Goal: Download file/media

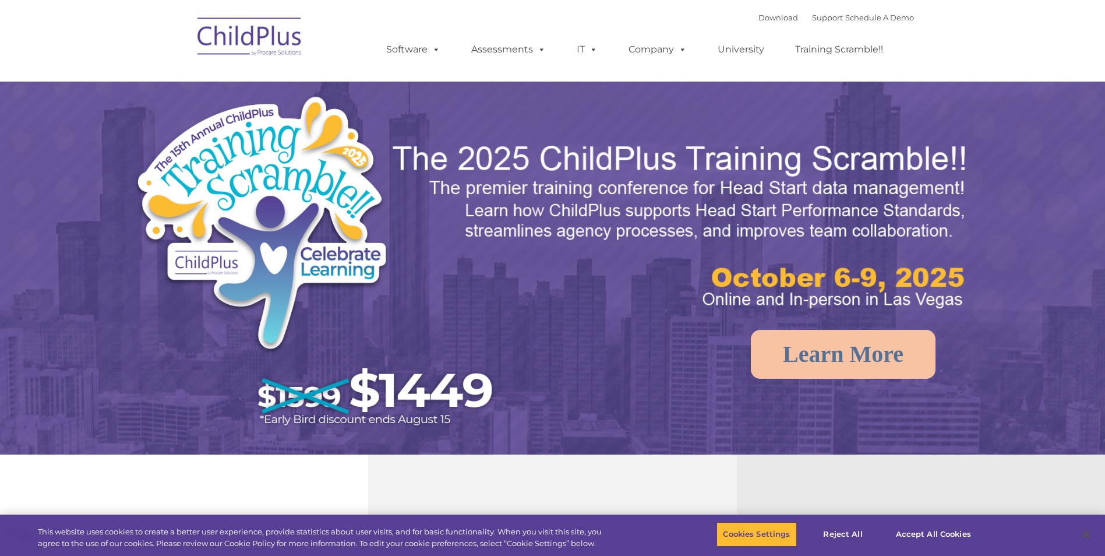
select select "MEDIUM"
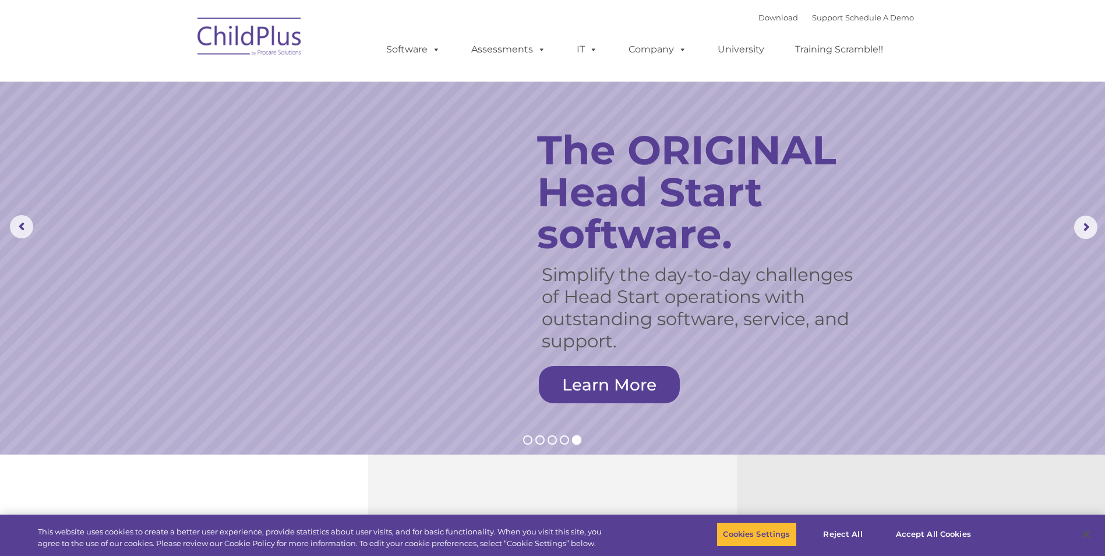
click at [250, 45] on img at bounding box center [250, 38] width 117 height 58
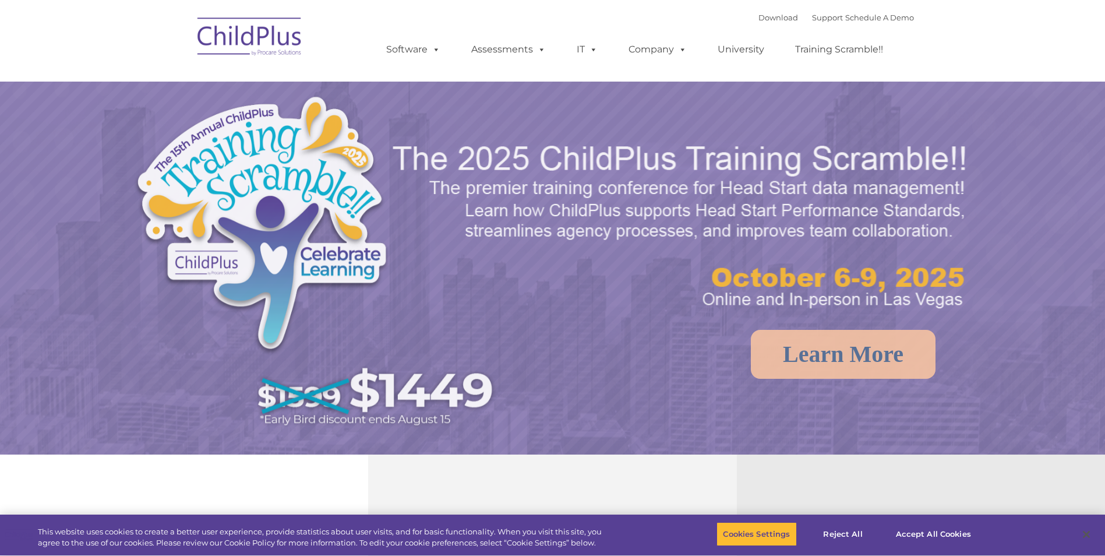
select select "MEDIUM"
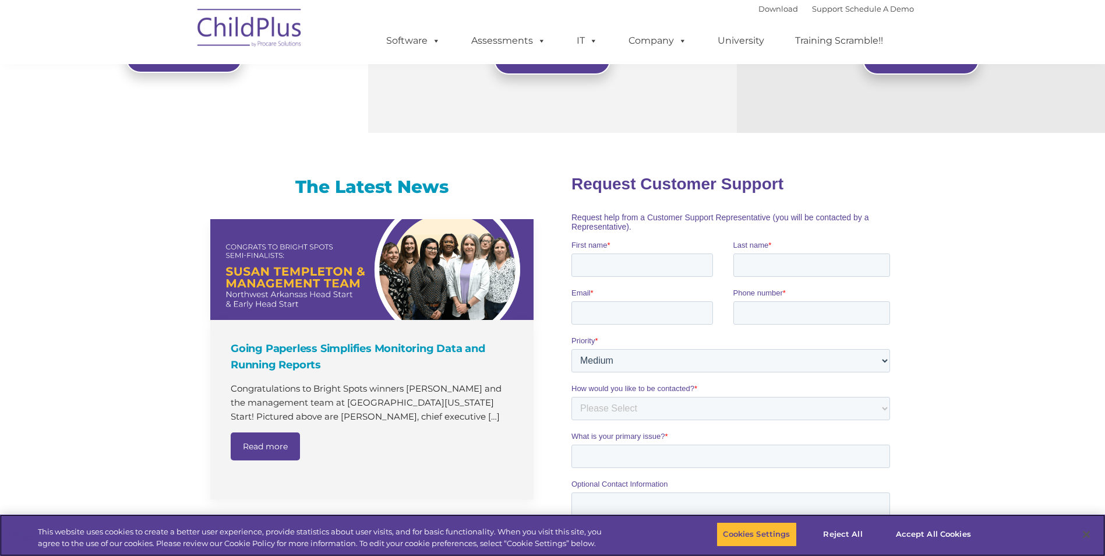
scroll to position [594, 0]
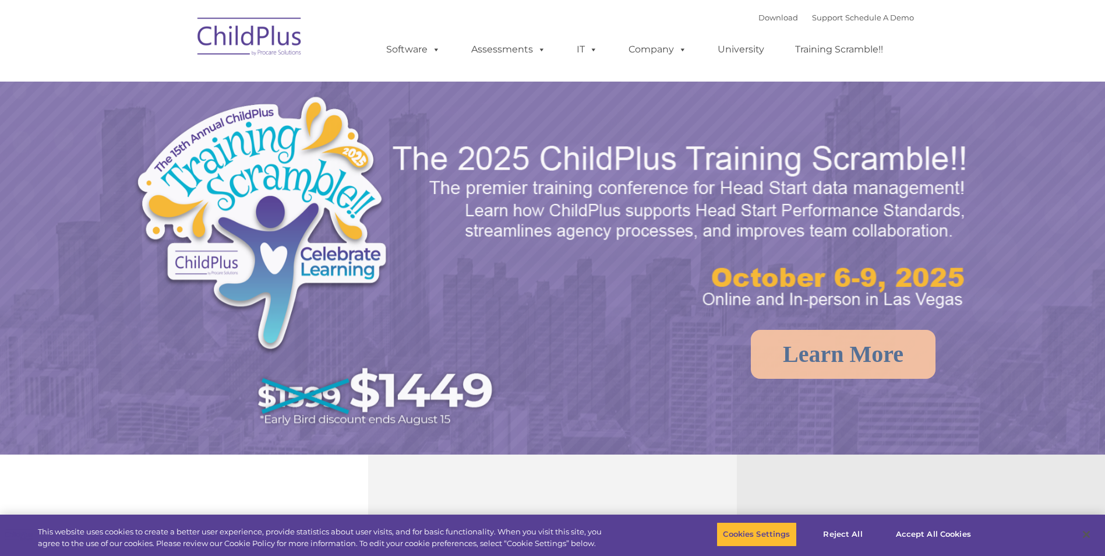
select select "MEDIUM"
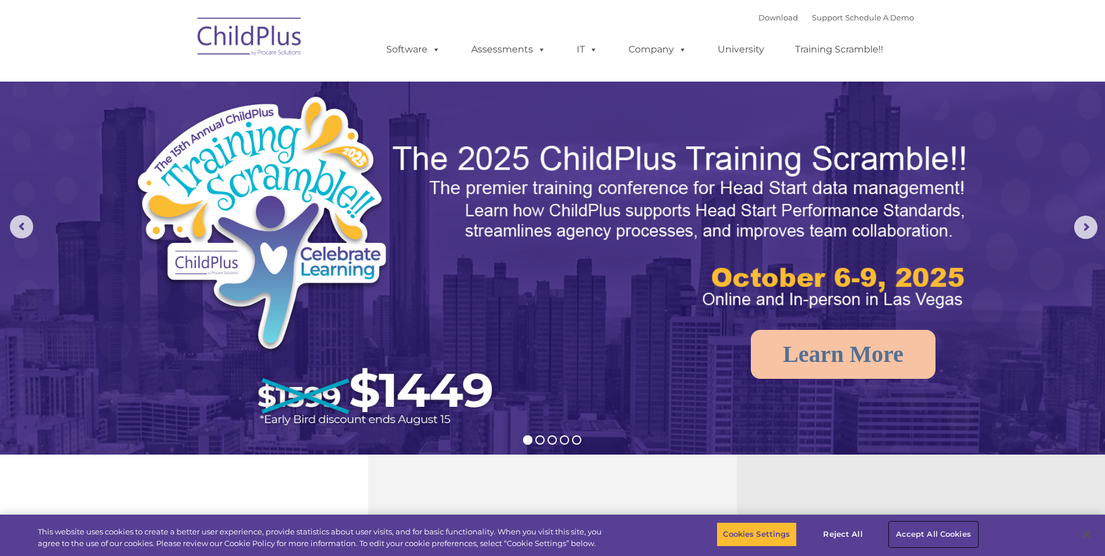
click at [914, 533] on button "Accept All Cookies" at bounding box center [934, 534] width 88 height 24
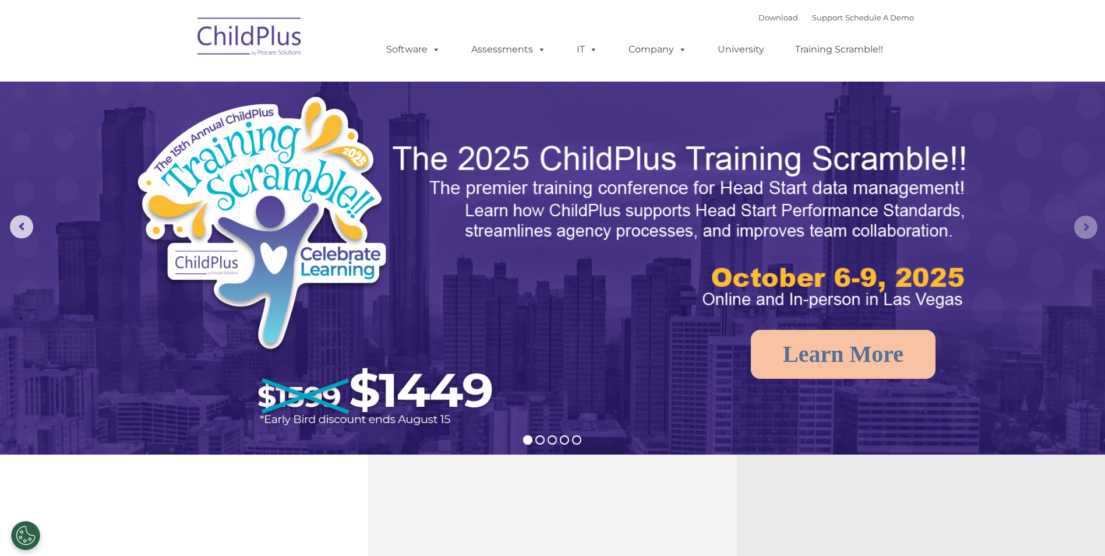
click at [1084, 224] on rs-arrow at bounding box center [1085, 227] width 23 height 23
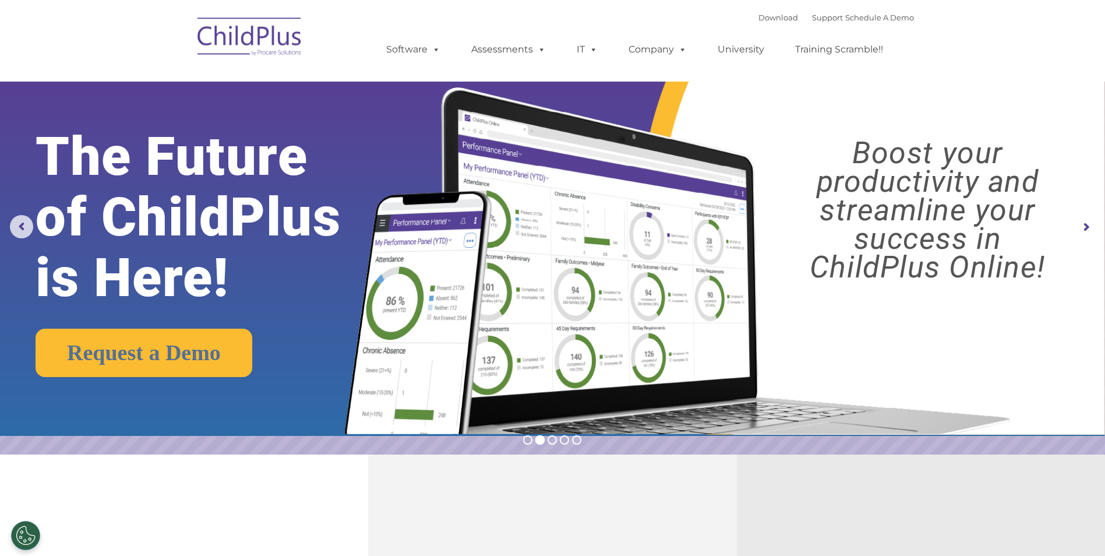
click at [1086, 225] on rs-arrow at bounding box center [1085, 227] width 23 height 23
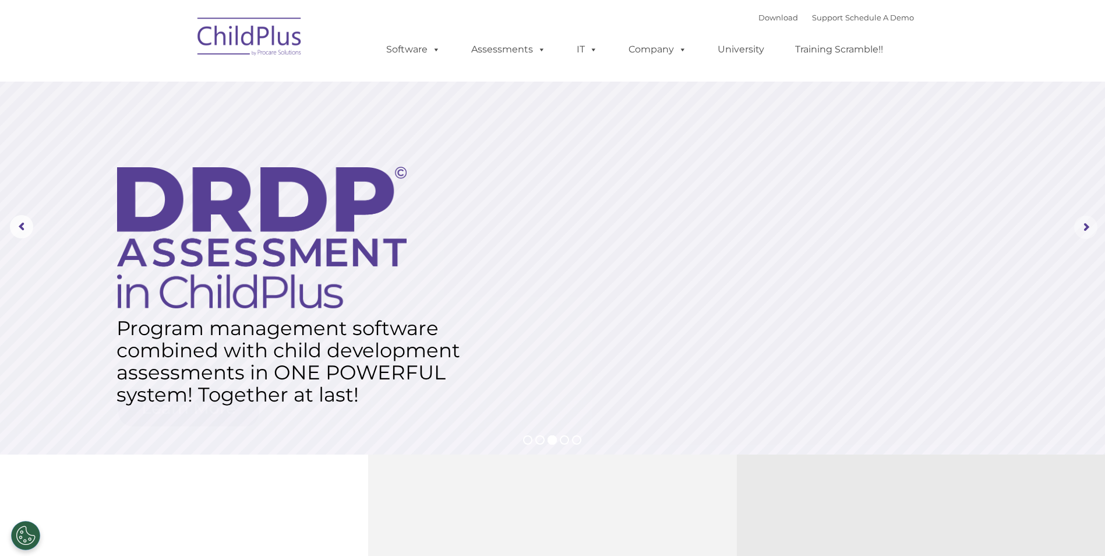
click at [1087, 225] on rs-arrow at bounding box center [1085, 227] width 23 height 23
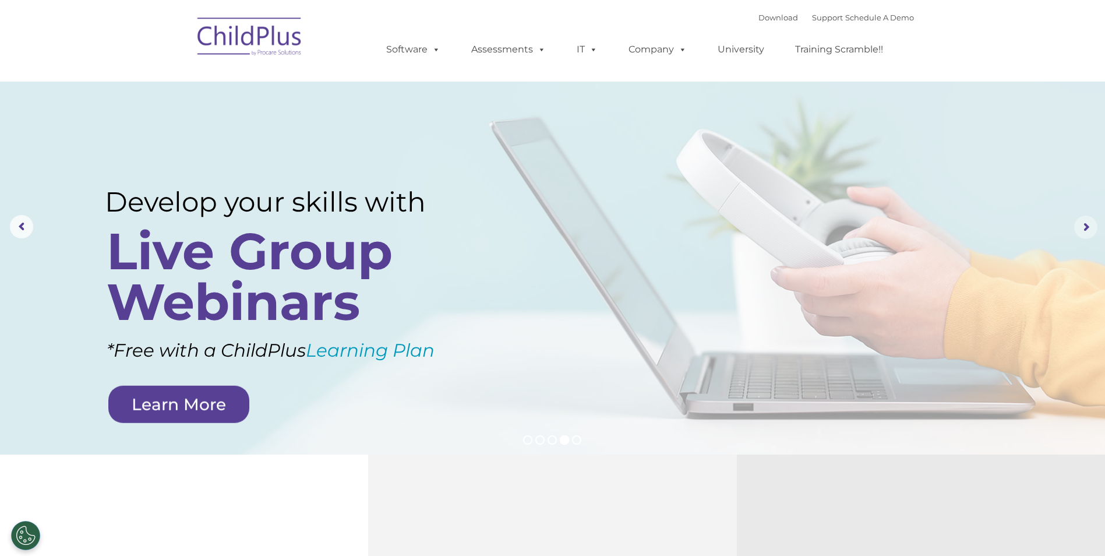
click at [1087, 225] on rs-arrow at bounding box center [1085, 227] width 23 height 23
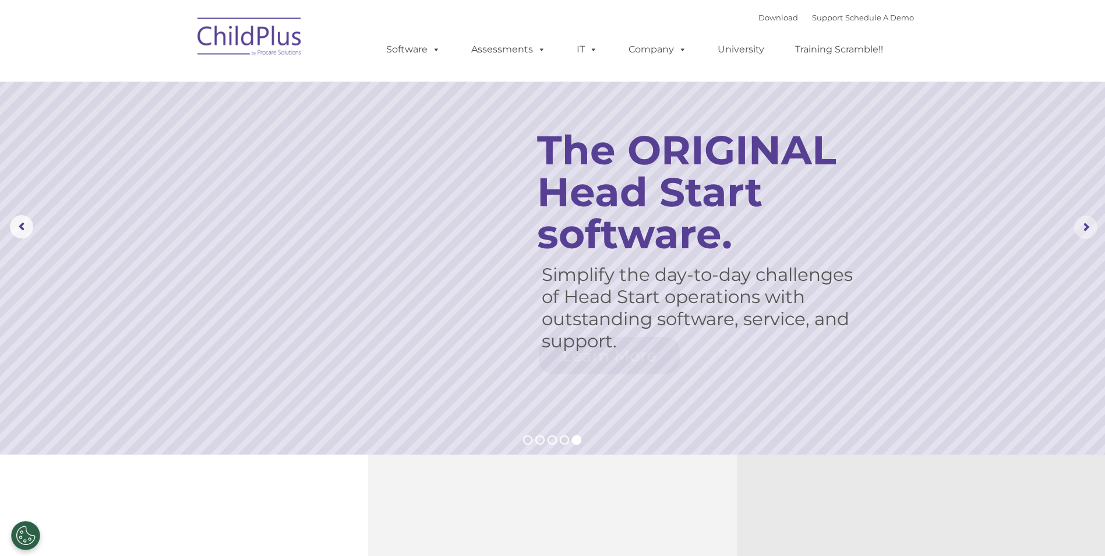
click at [1087, 225] on rs-arrow at bounding box center [1085, 227] width 23 height 23
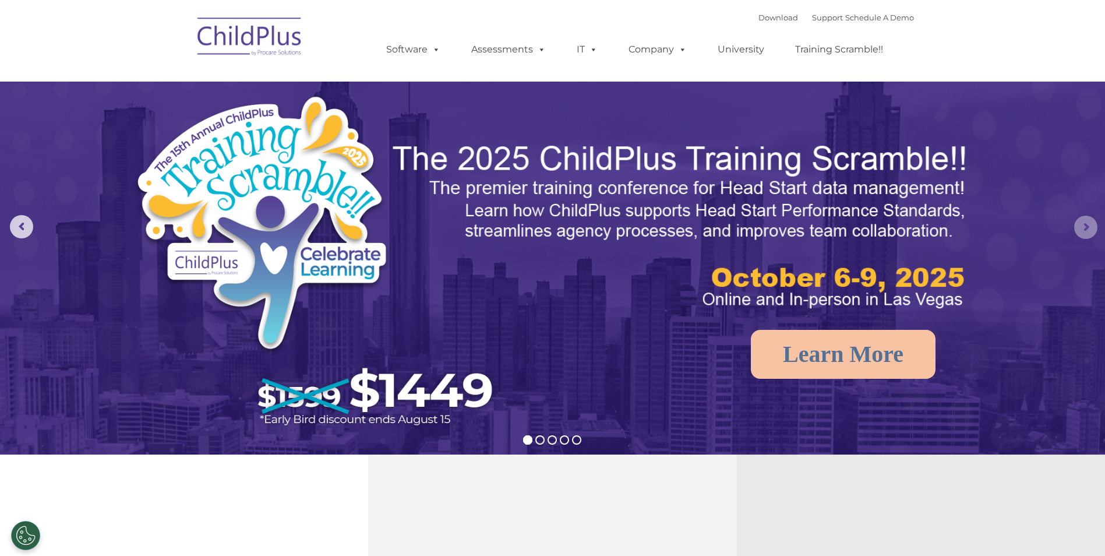
click at [1087, 225] on rs-arrow at bounding box center [1085, 227] width 23 height 23
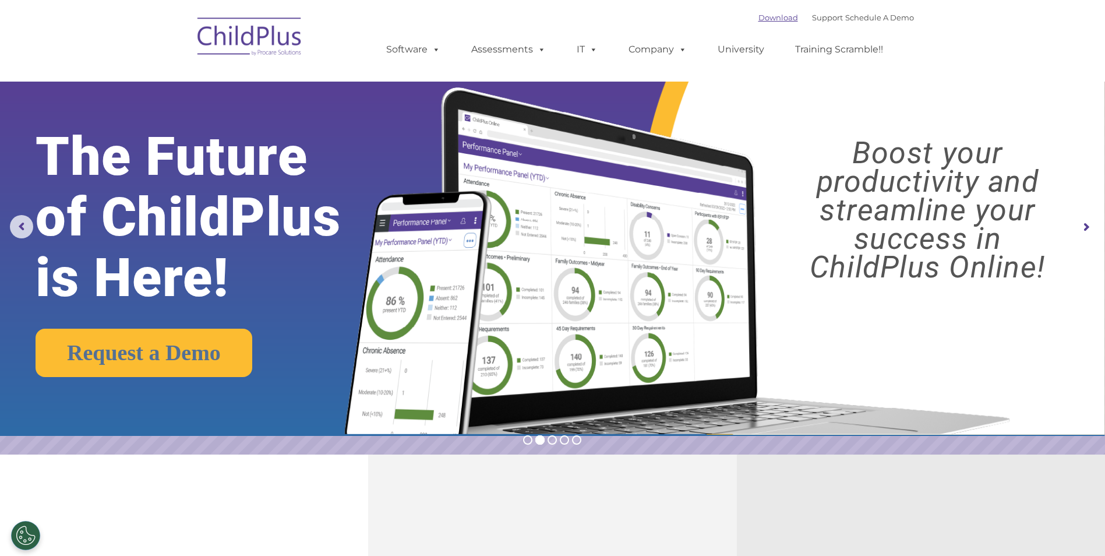
click at [762, 20] on link "Download" at bounding box center [779, 17] width 40 height 9
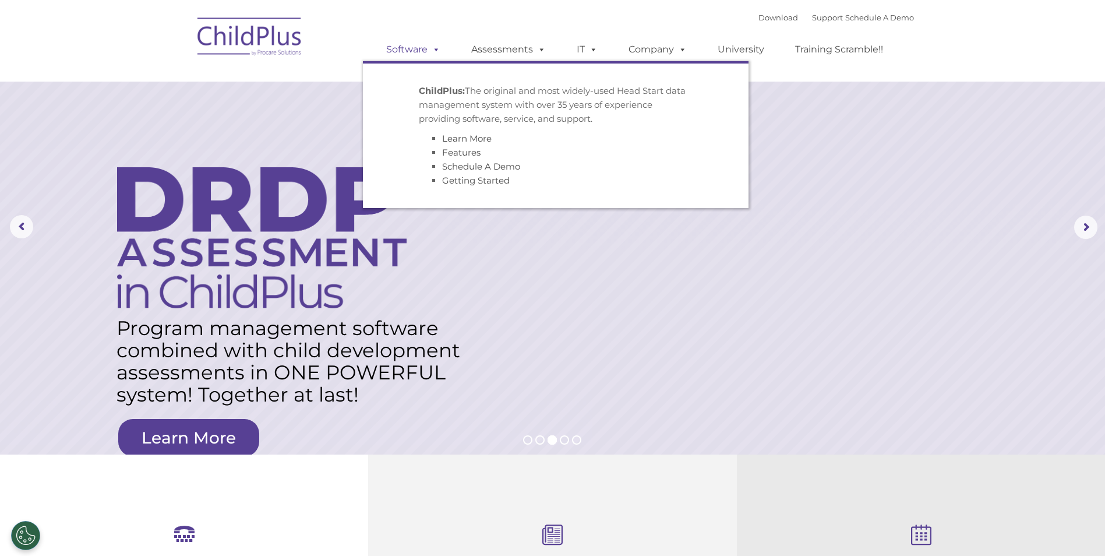
click at [438, 50] on span at bounding box center [434, 49] width 13 height 11
